Goal: Information Seeking & Learning: Learn about a topic

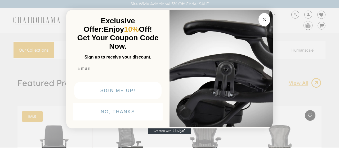
click at [265, 19] on icon "Close dialog" at bounding box center [264, 19] width 3 height 3
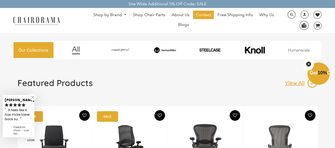
click at [34, 97] on link at bounding box center [32, 97] width 7 height 7
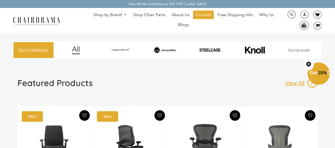
click at [310, 63] on icon "Close teaser" at bounding box center [309, 64] width 2 height 2
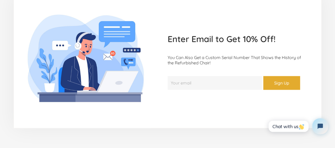
scroll to position [1379, 0]
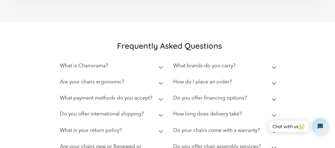
click at [160, 59] on summary "What is Chairorama?" at bounding box center [113, 67] width 106 height 16
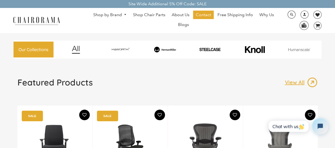
scroll to position [0, 0]
